Goal: Task Accomplishment & Management: Use online tool/utility

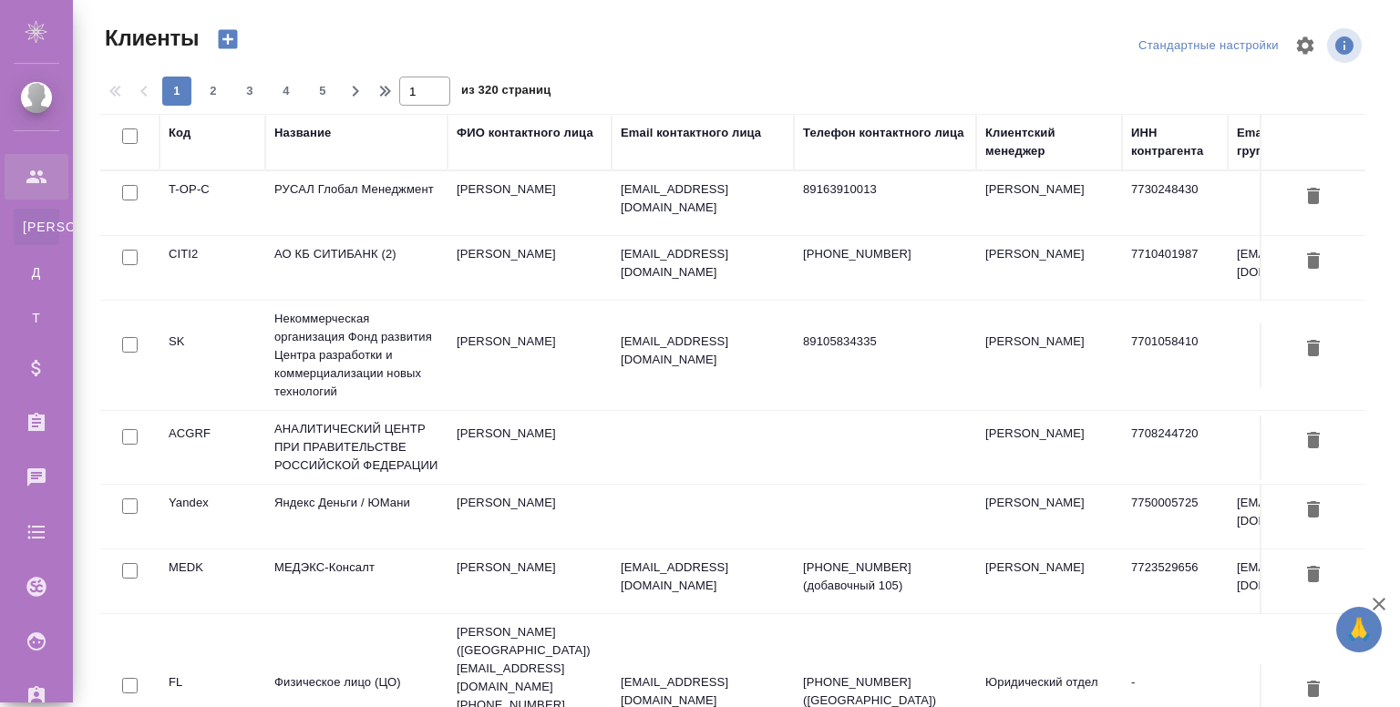
select select "RU"
click at [285, 134] on div "Название" at bounding box center [302, 133] width 57 height 18
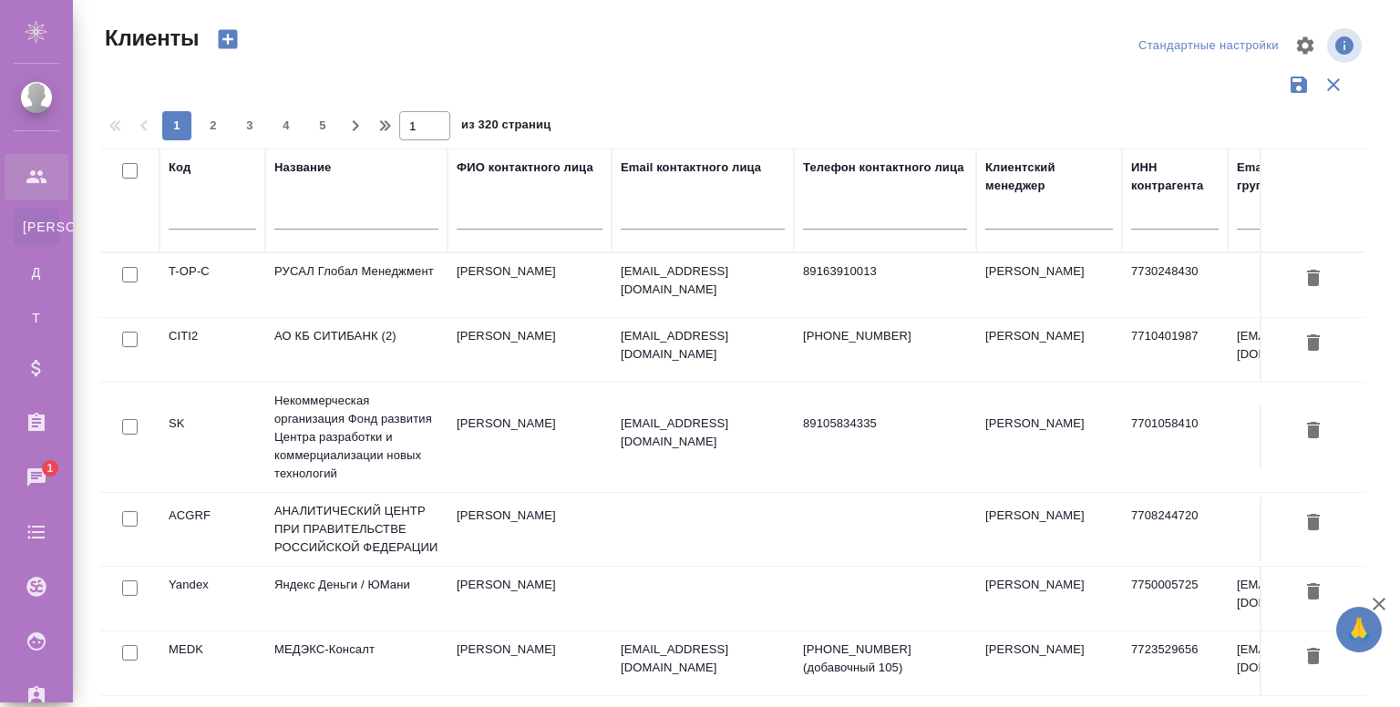
click at [335, 230] on div at bounding box center [356, 220] width 164 height 45
click at [348, 226] on input "text" at bounding box center [356, 218] width 164 height 23
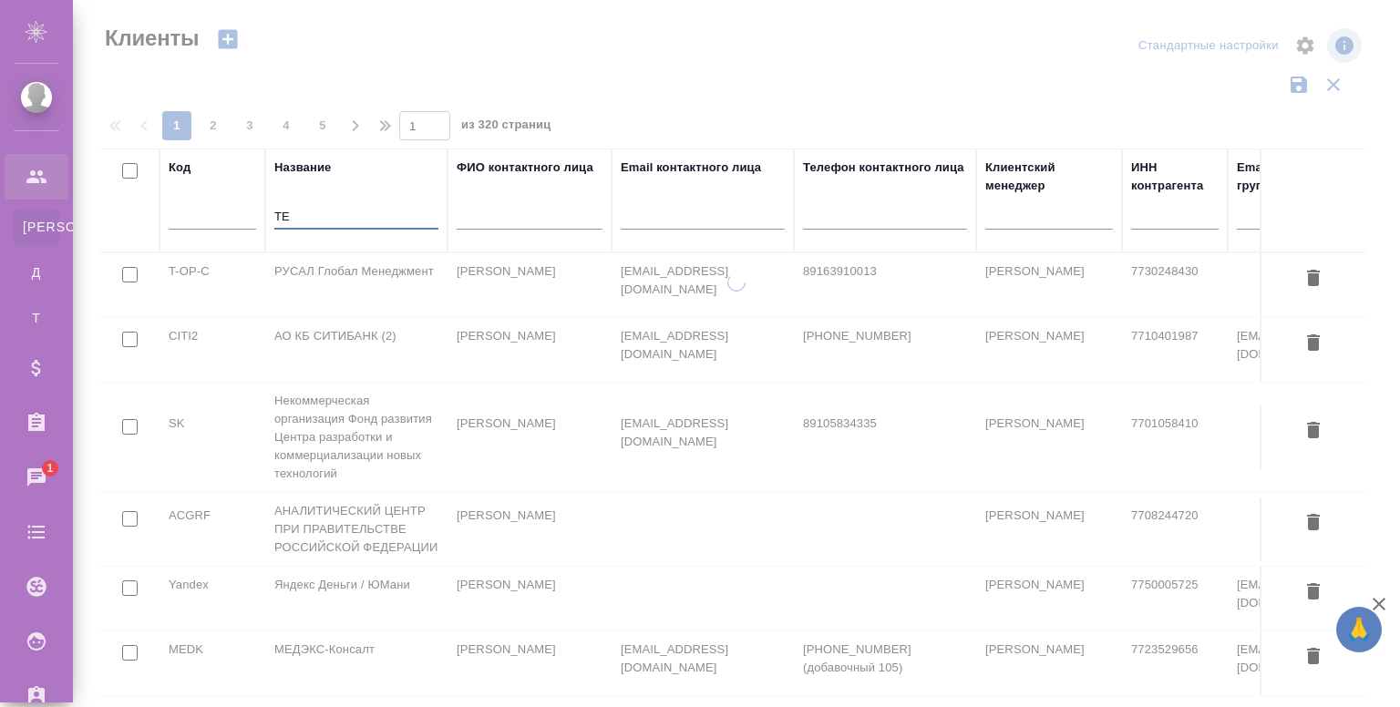
type input "T"
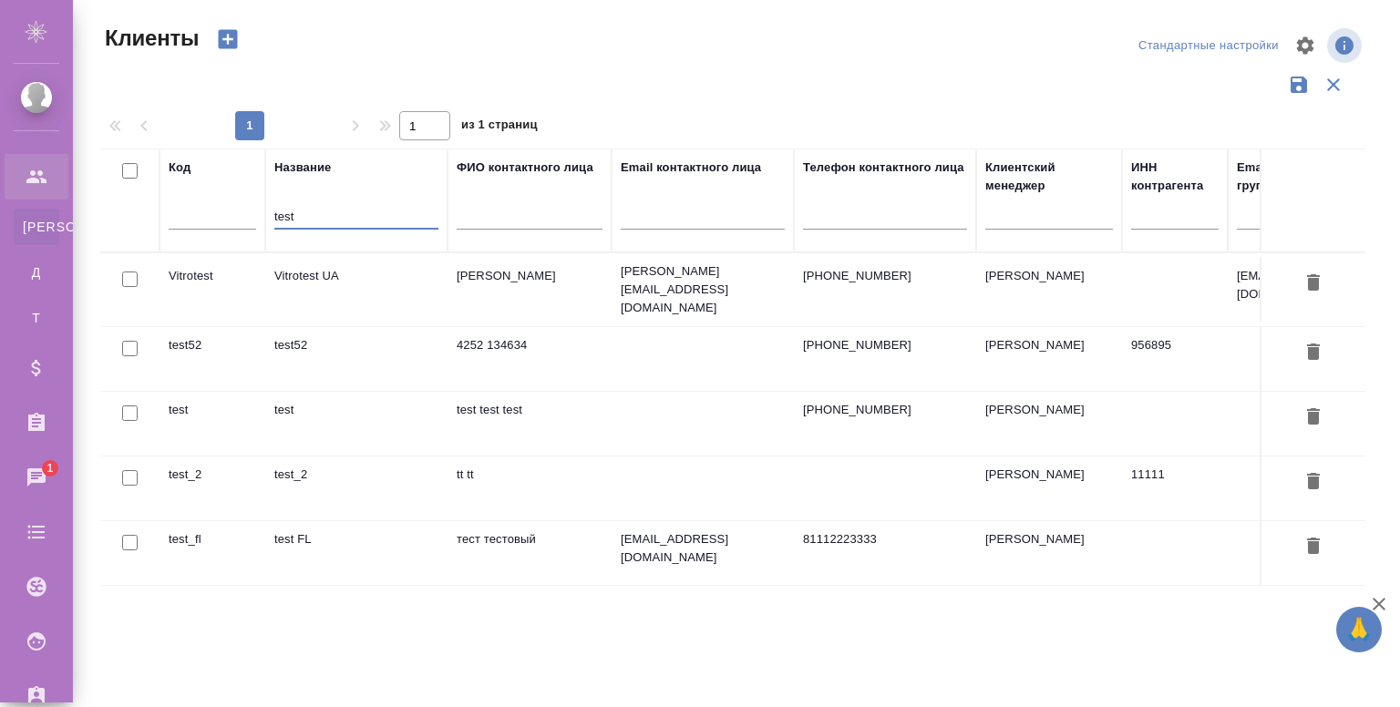
type input "test"
click at [321, 334] on td "test52" at bounding box center [356, 359] width 182 height 64
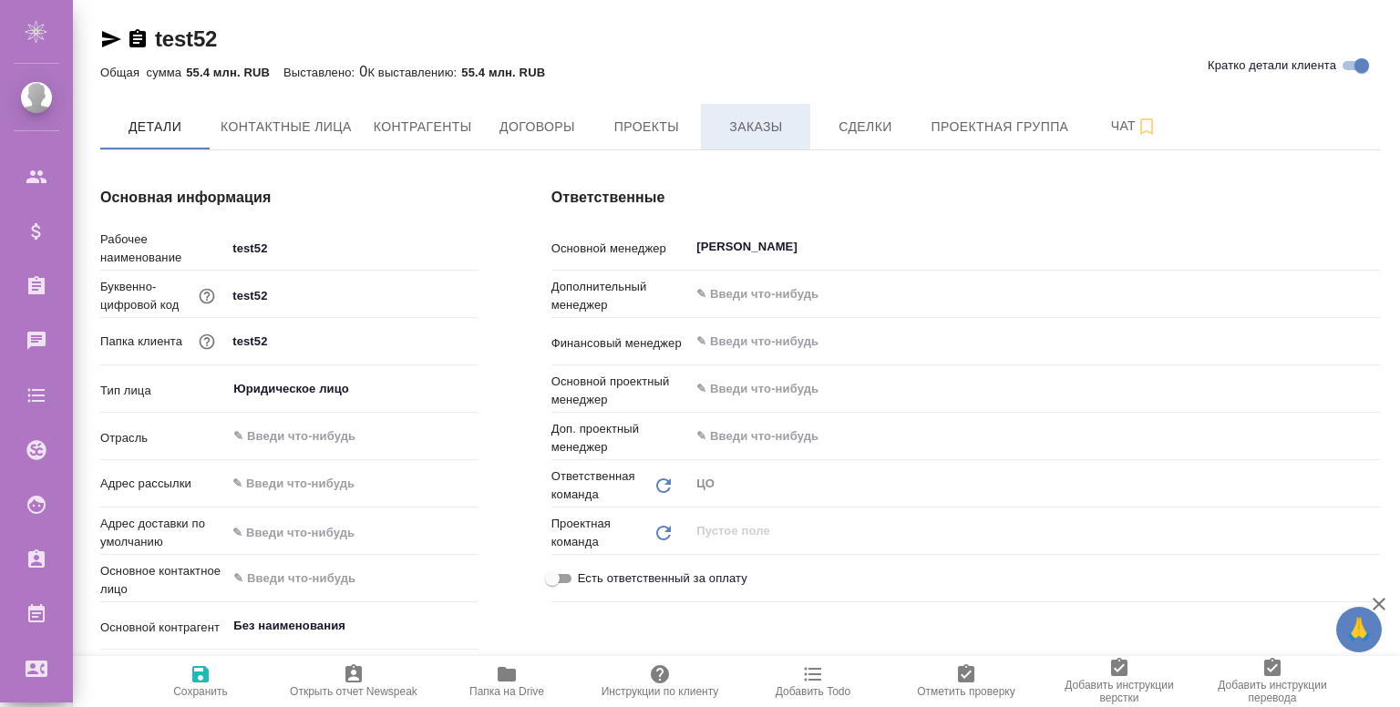
type textarea "x"
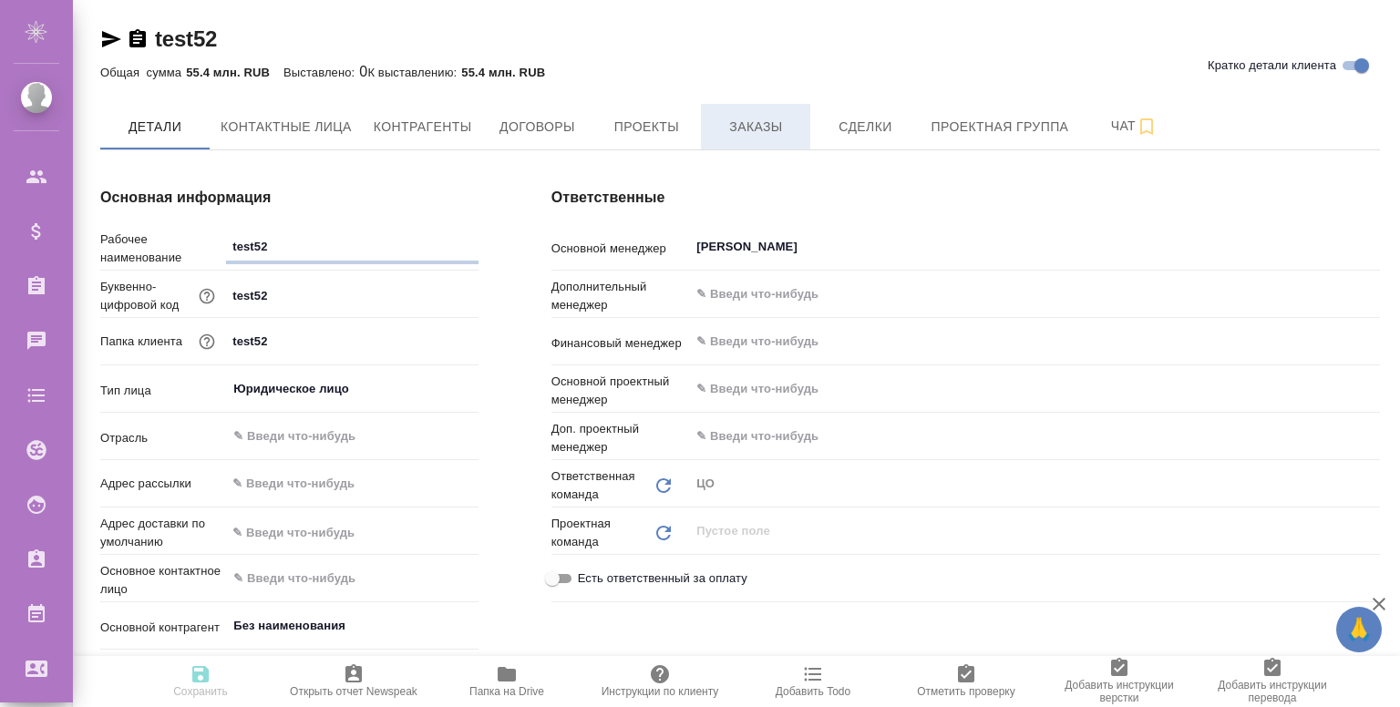
type textarea "x"
click at [760, 112] on button "Заказы" at bounding box center [755, 127] width 109 height 46
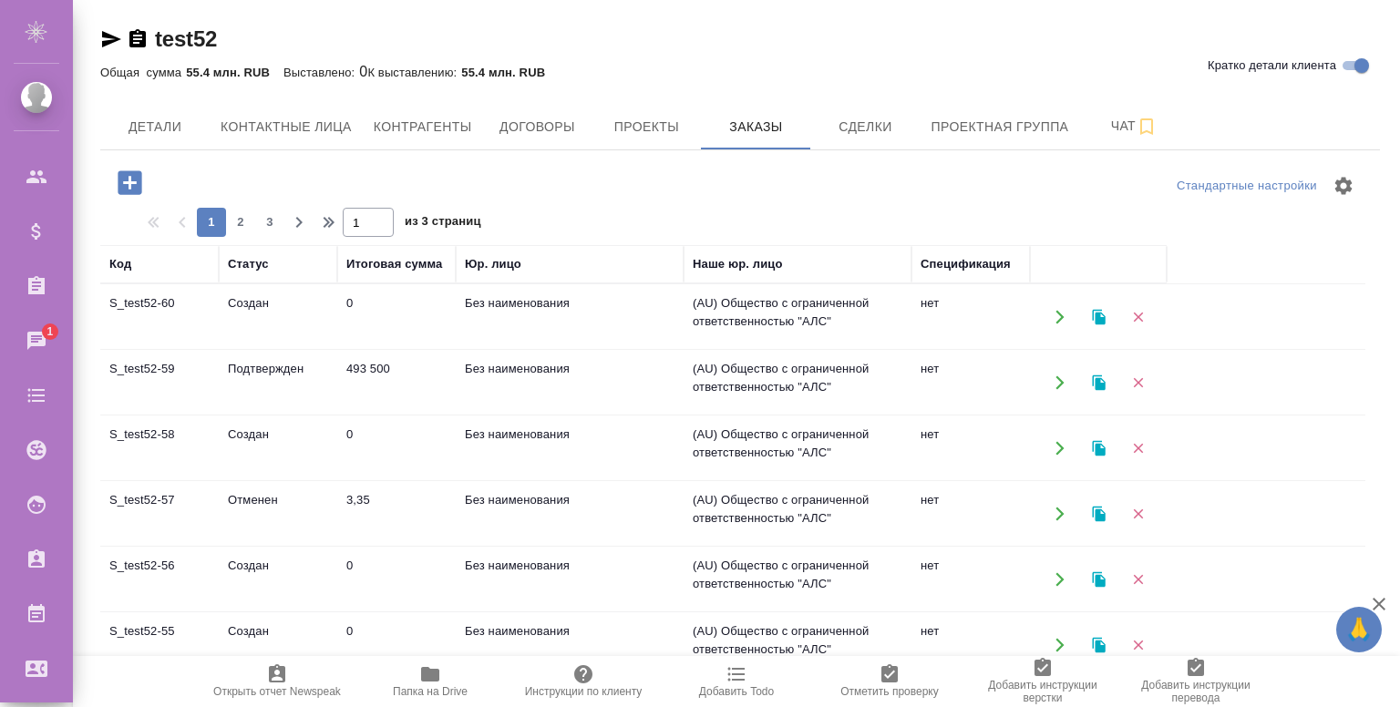
click at [496, 259] on div "Юр. лицо" at bounding box center [493, 264] width 57 height 18
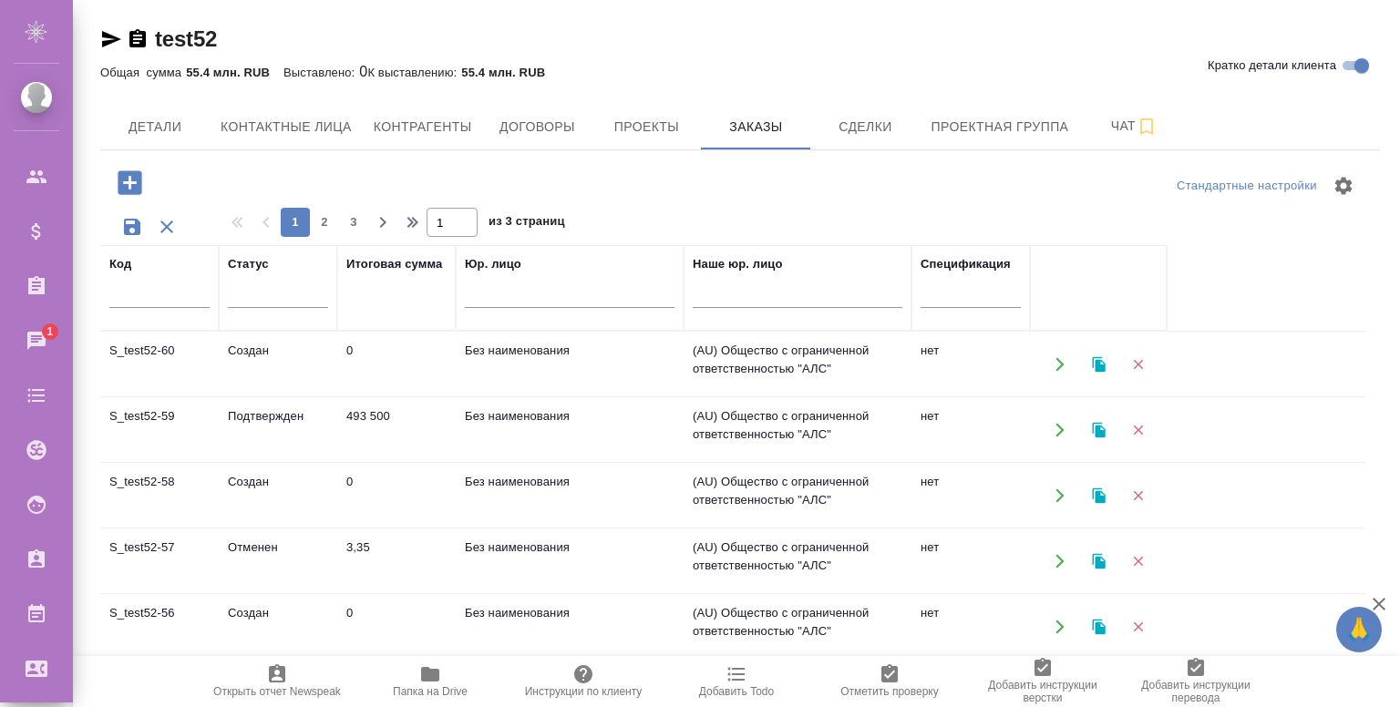
click at [263, 430] on td "Подтвержден" at bounding box center [278, 430] width 118 height 64
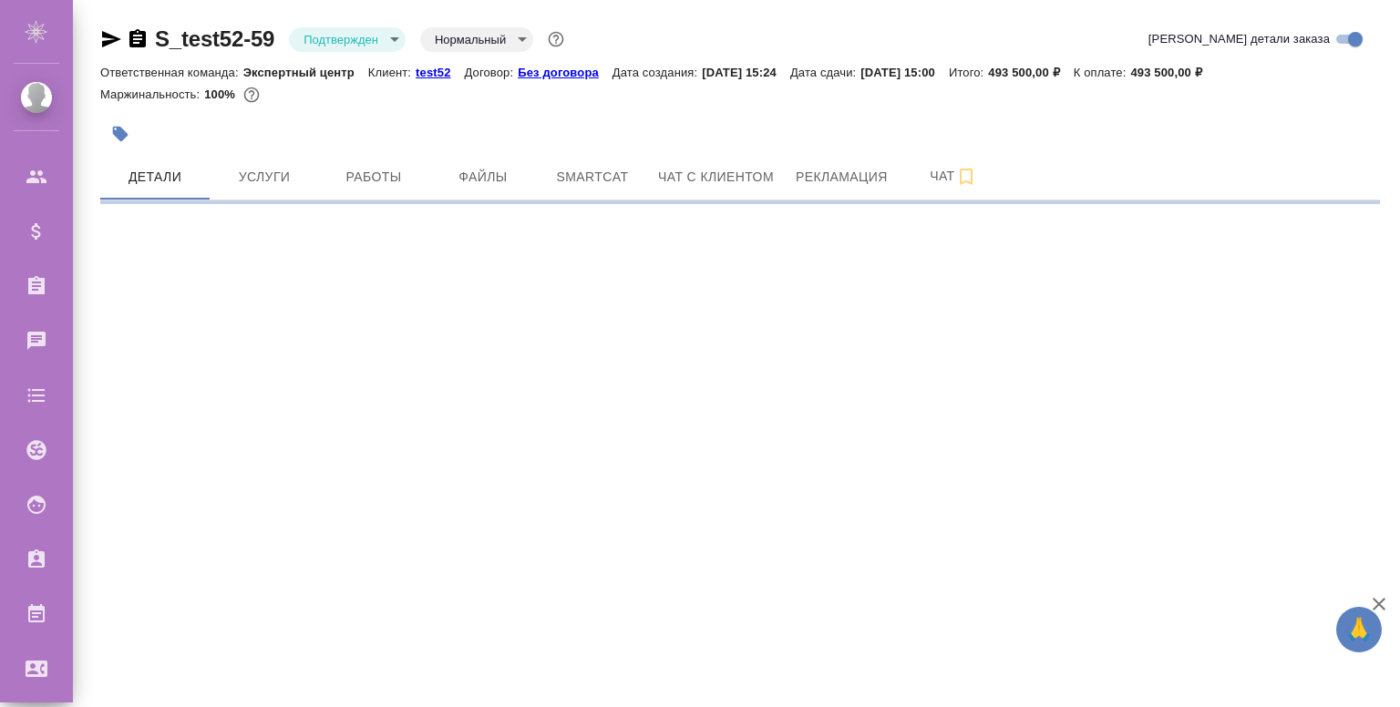
select select "RU"
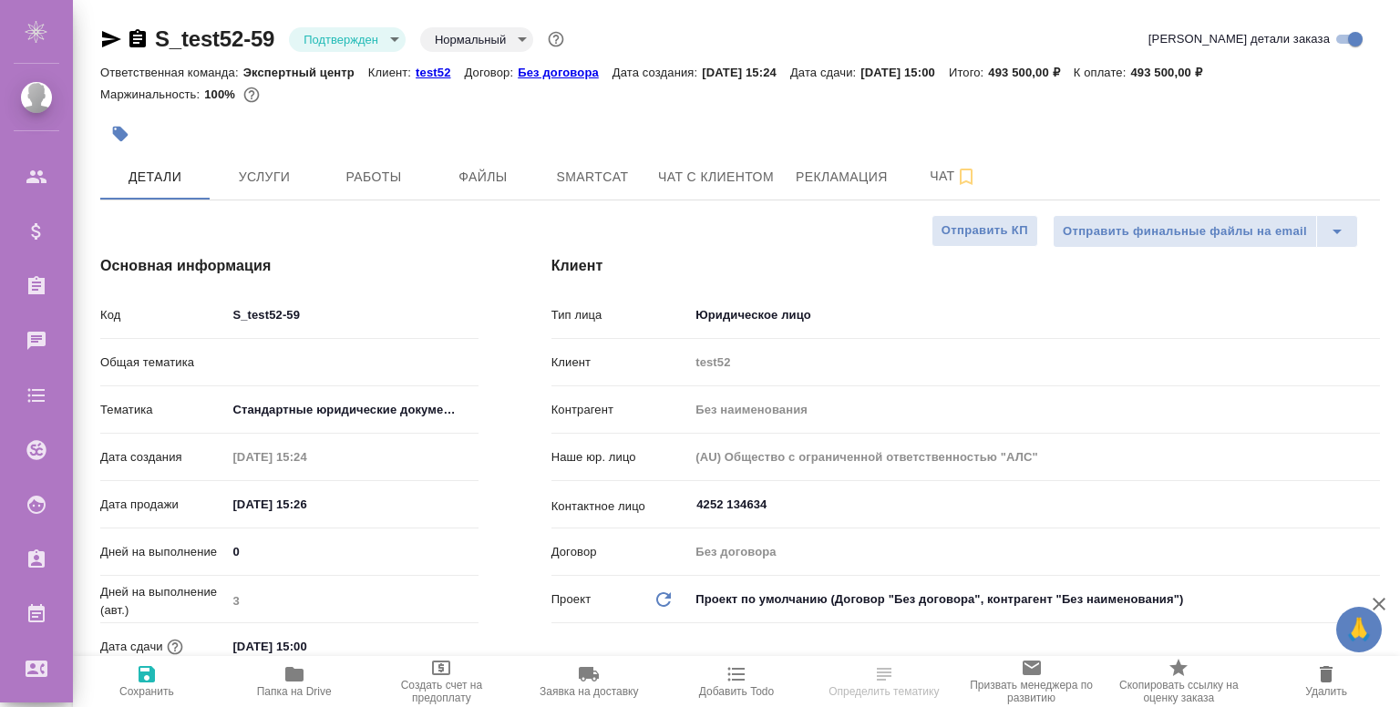
type textarea "x"
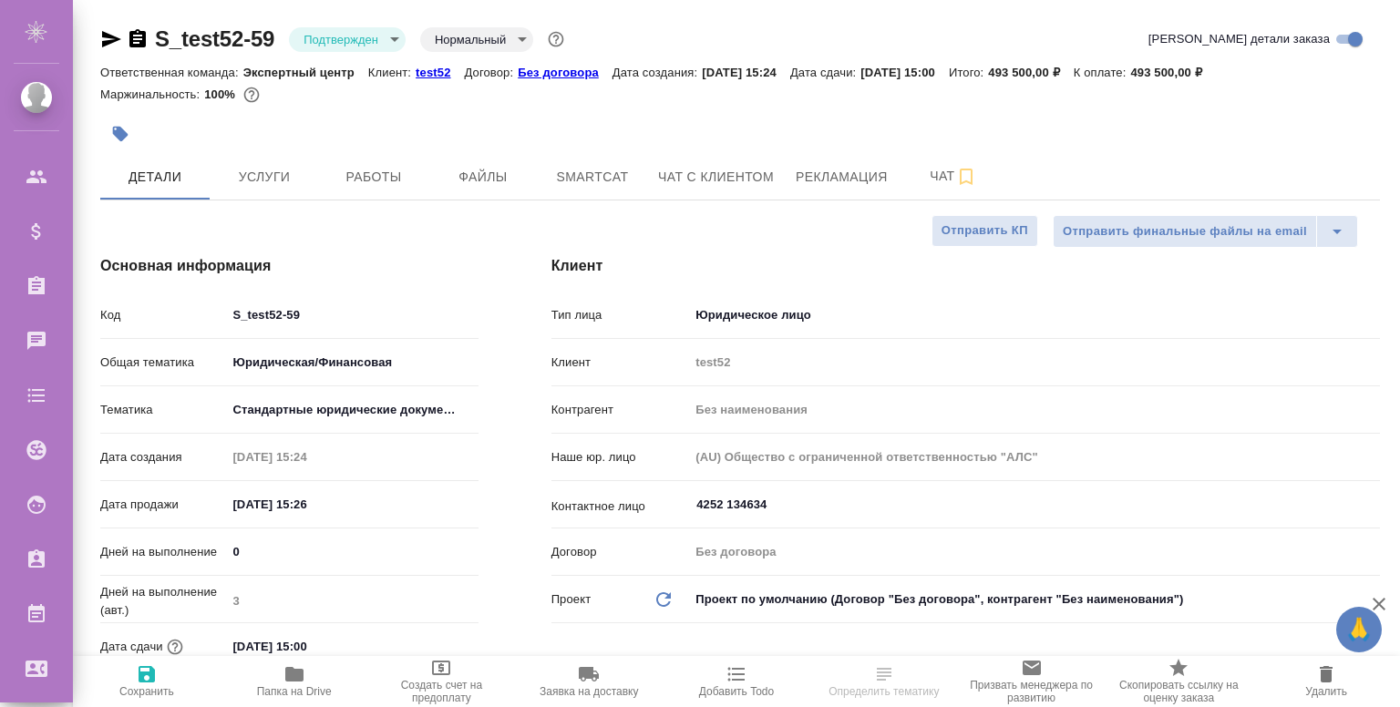
type textarea "x"
click at [394, 172] on span "Работы" at bounding box center [373, 177] width 87 height 23
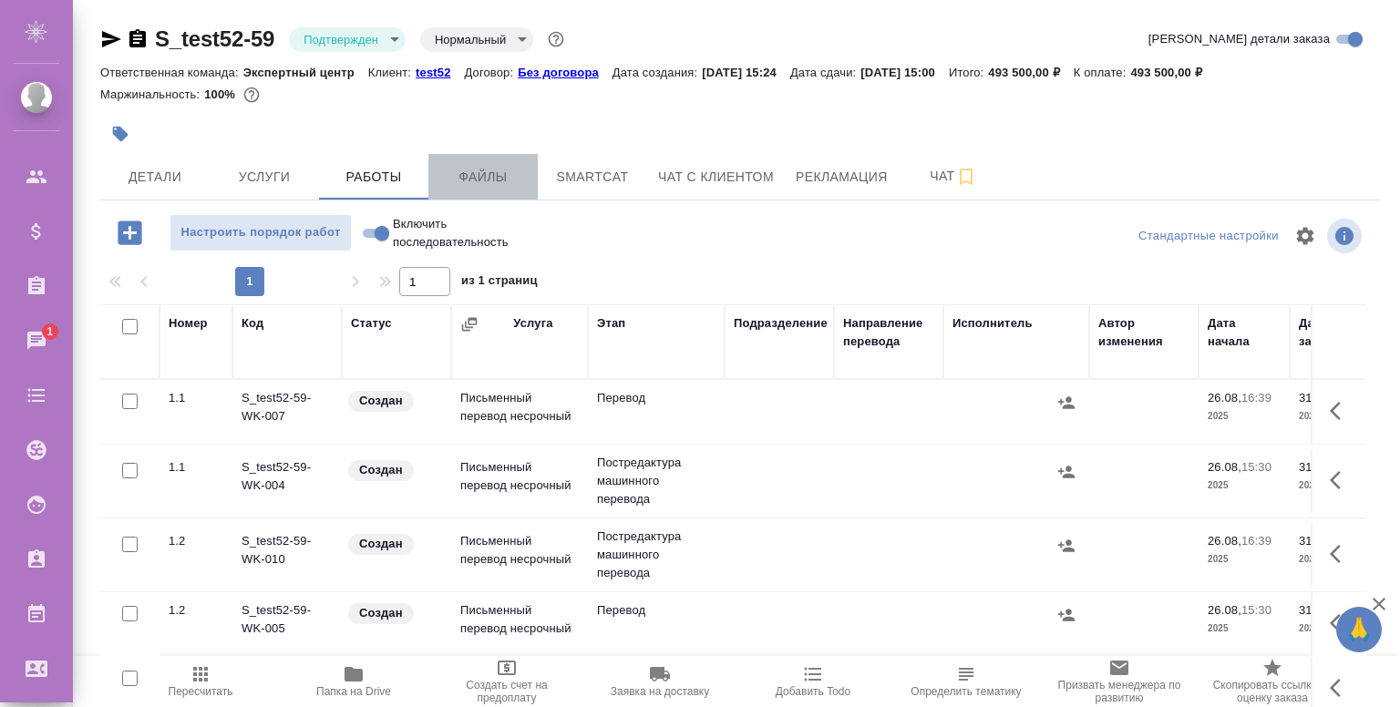
click at [488, 179] on span "Файлы" at bounding box center [482, 177] width 87 height 23
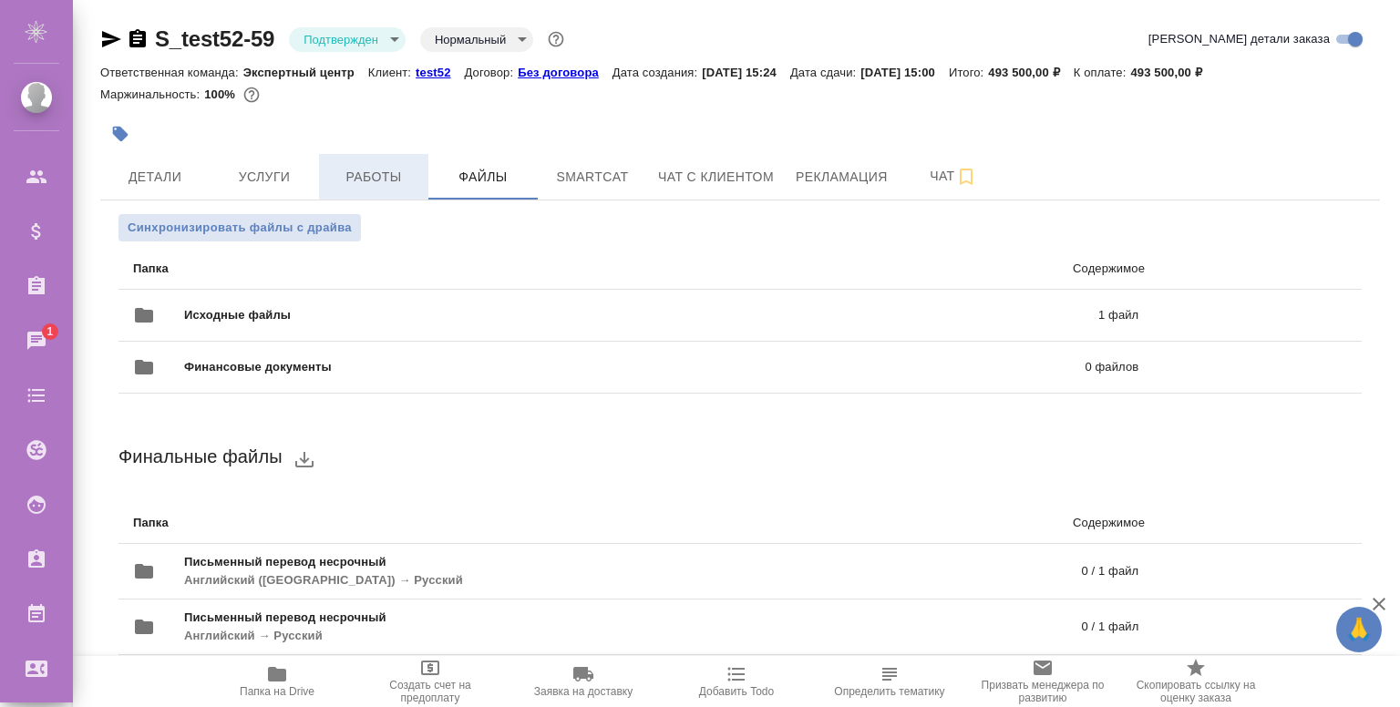
click at [387, 189] on button "Работы" at bounding box center [373, 177] width 109 height 46
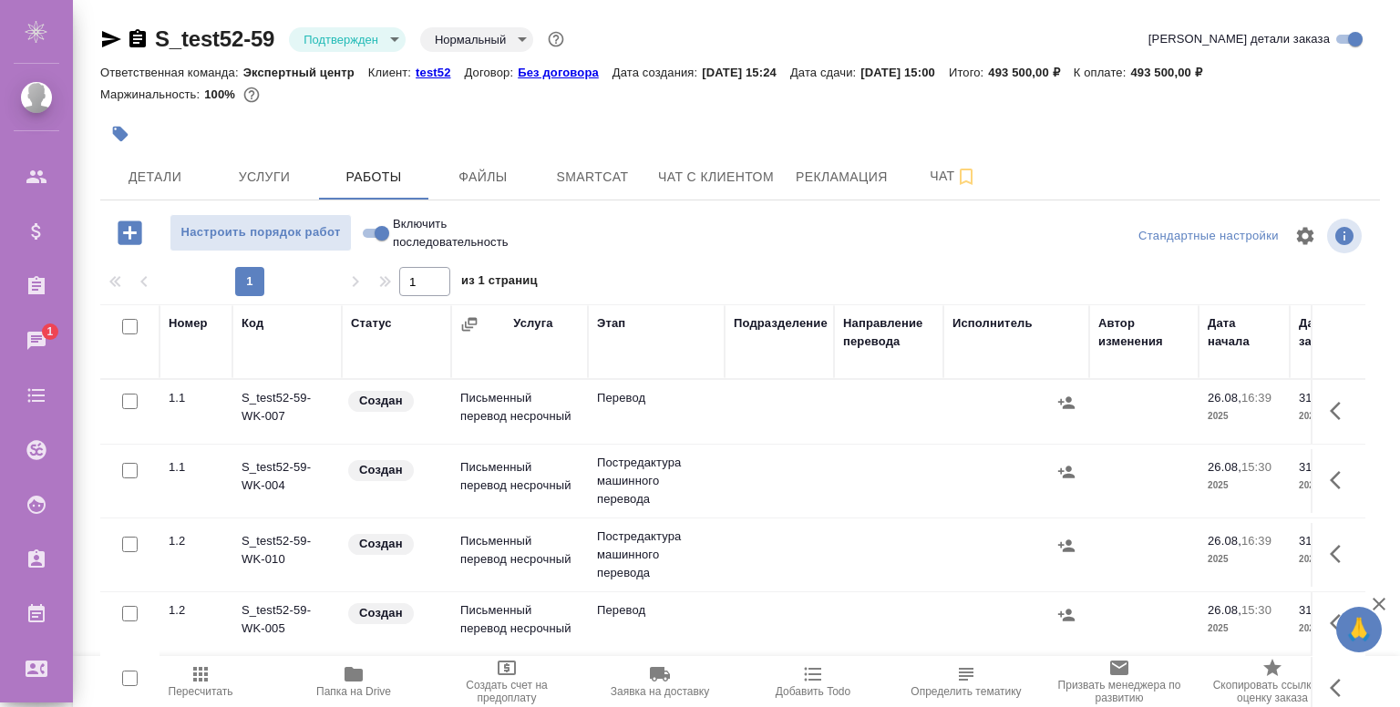
click at [818, 424] on td at bounding box center [778, 412] width 109 height 64
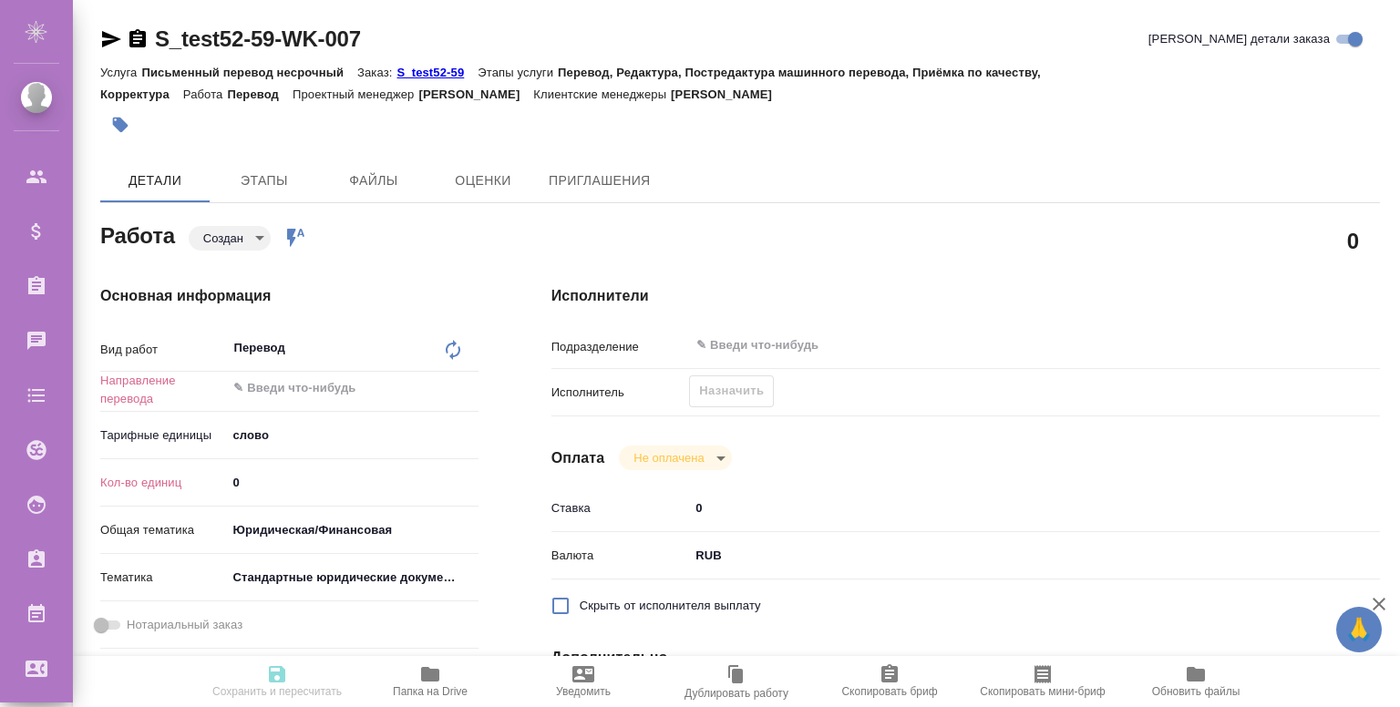
type textarea "x"
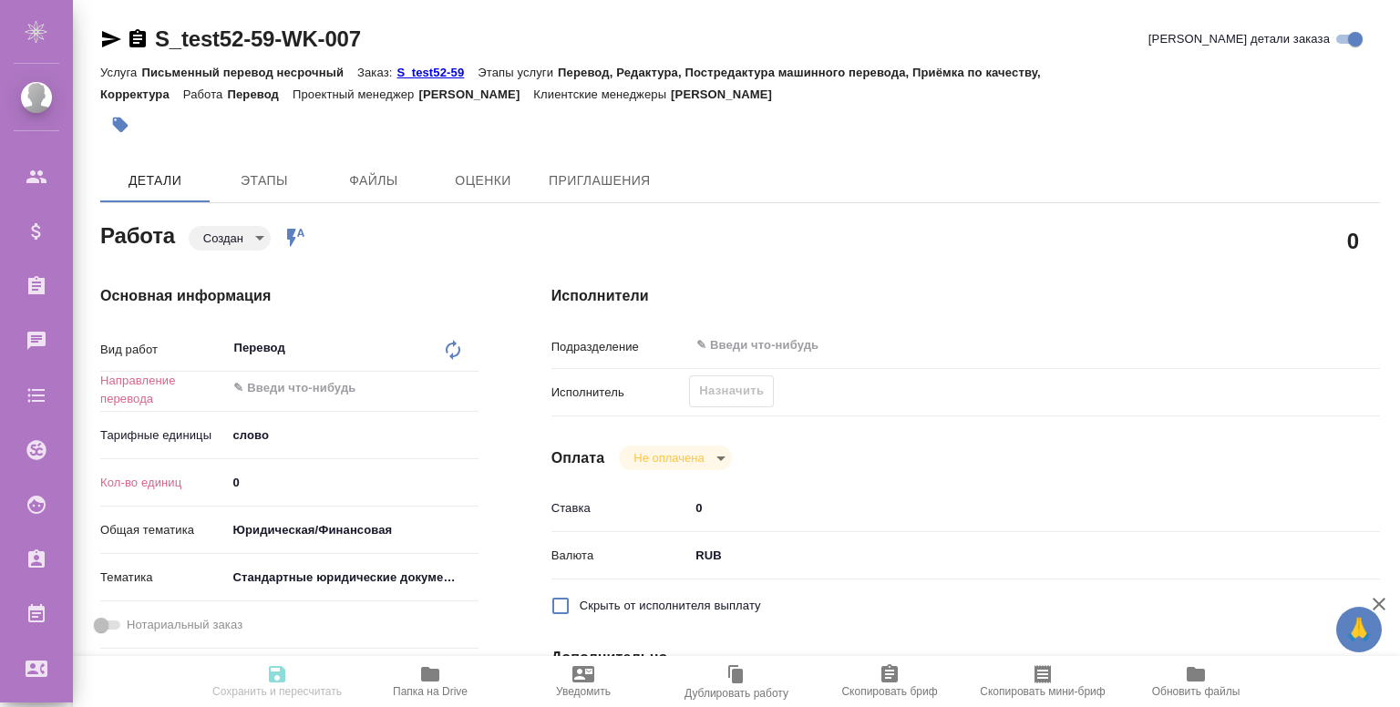
type textarea "x"
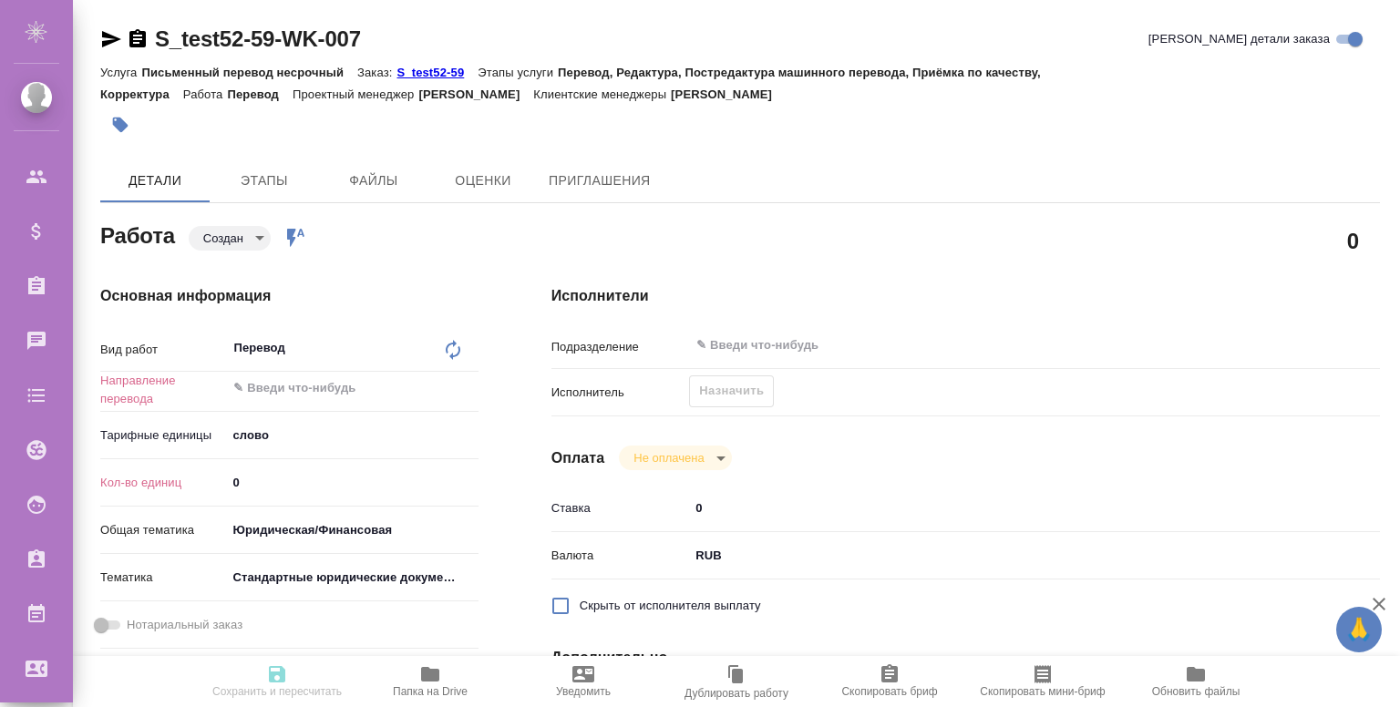
type textarea "x"
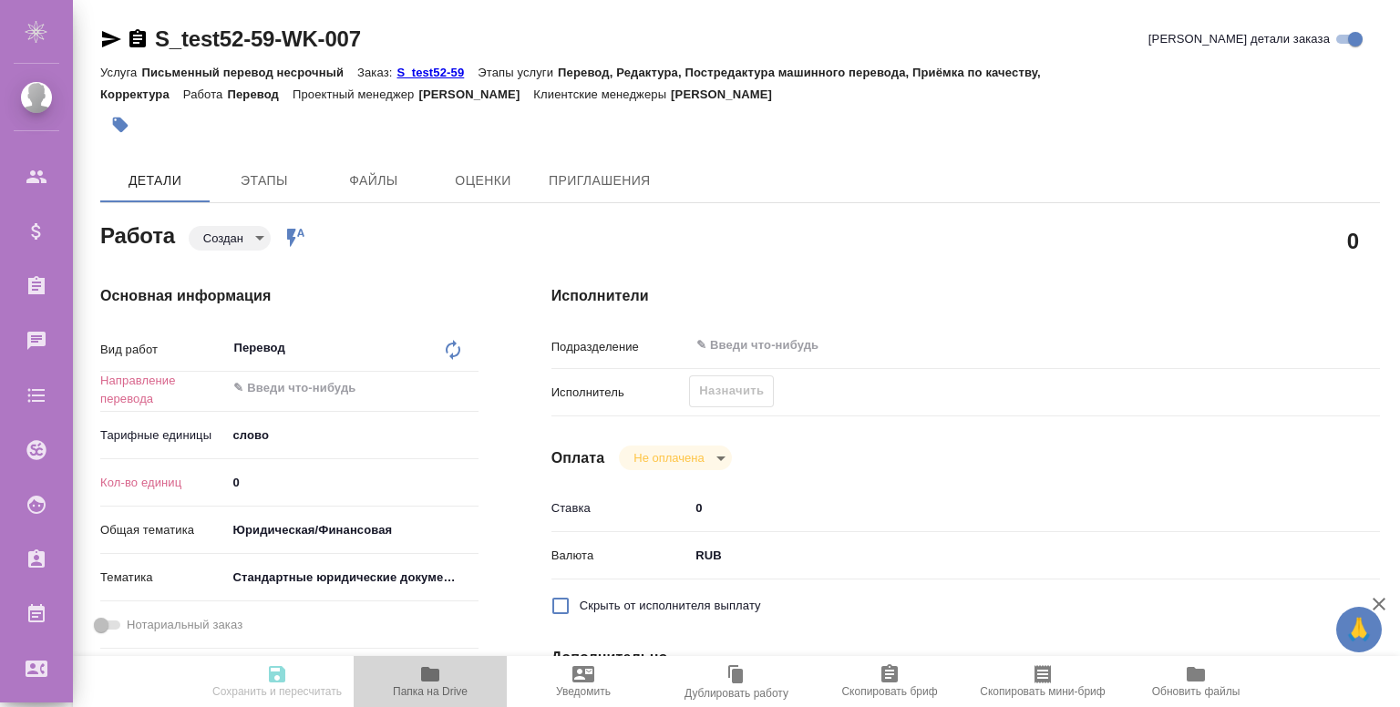
type textarea "x"
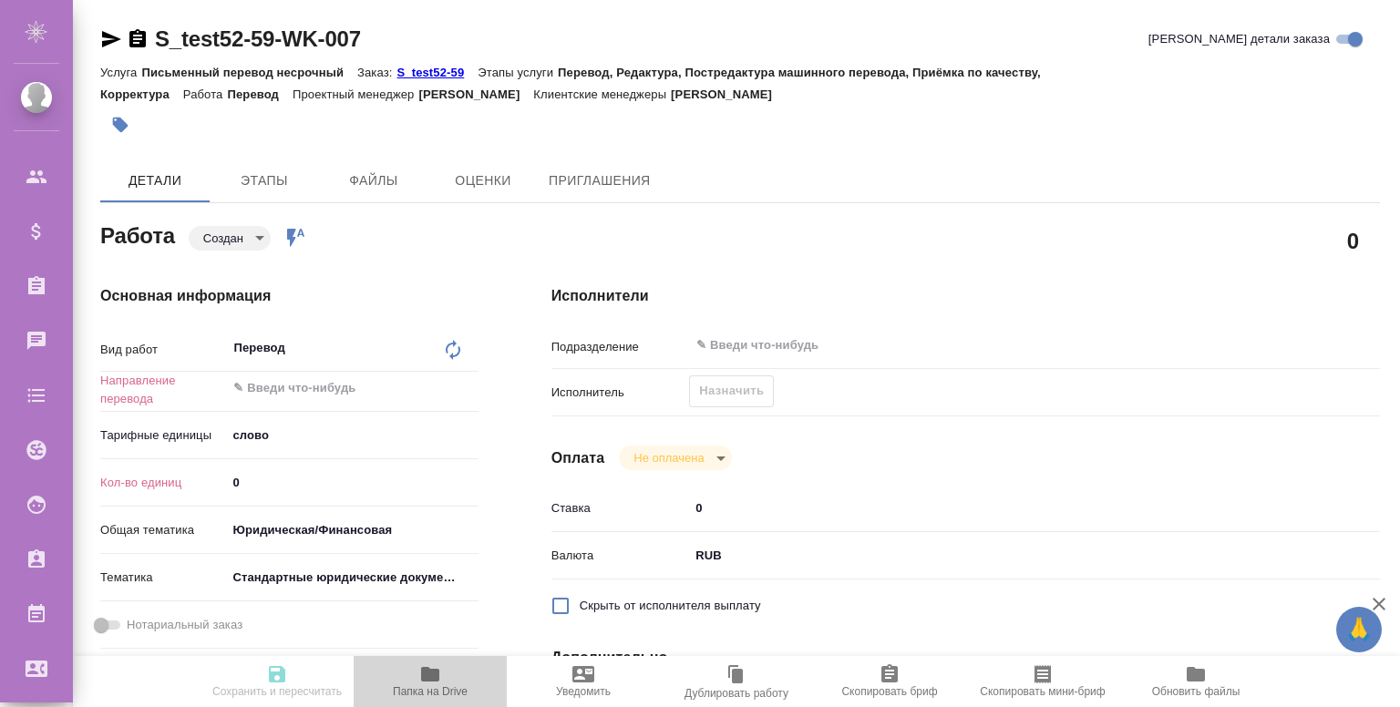
click at [432, 679] on icon "button" at bounding box center [430, 674] width 18 height 15
type textarea "x"
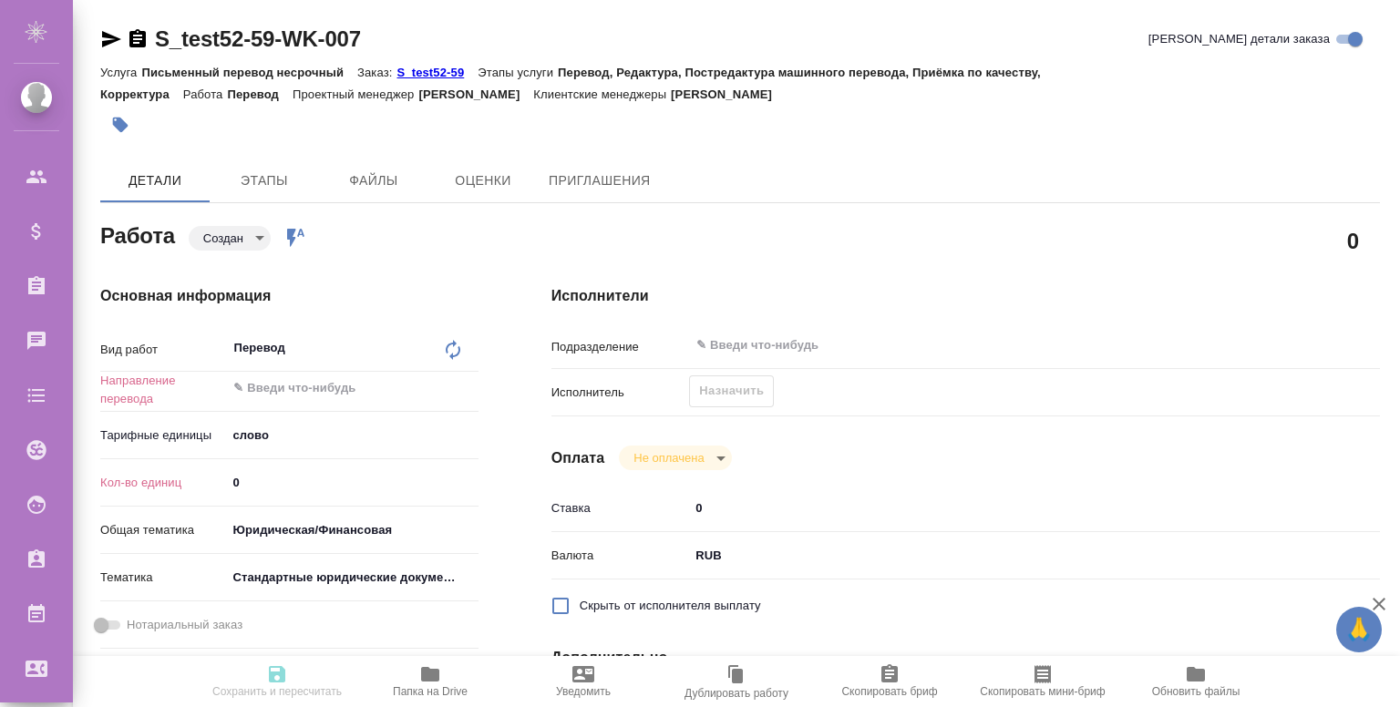
type textarea "x"
click at [423, 661] on button "Папка на Drive" at bounding box center [430, 681] width 153 height 51
